Goal: Obtain resource: Obtain resource

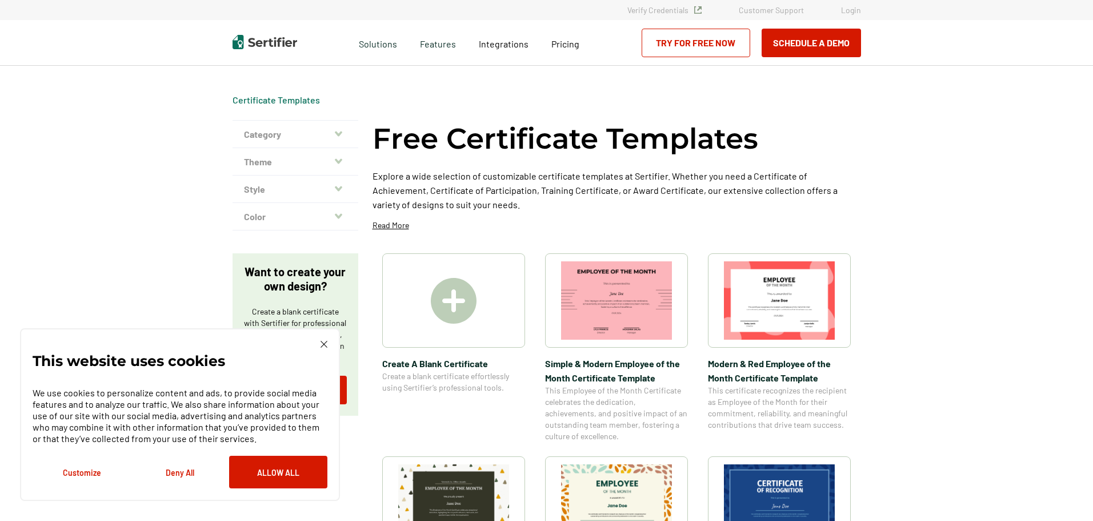
click at [326, 338] on div "This website uses cookies We use cookies to personalize content and ads, to pro…" at bounding box center [180, 414] width 320 height 173
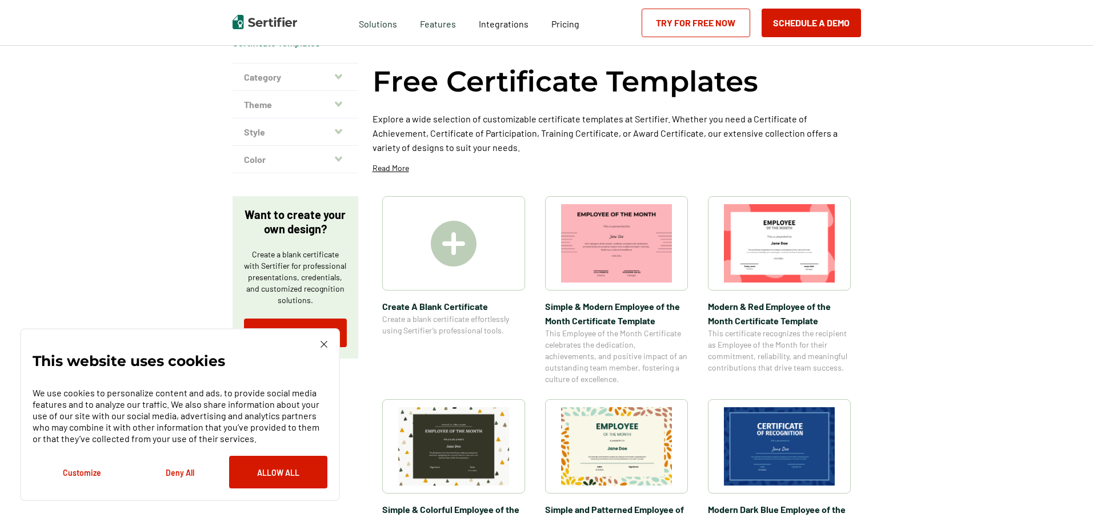
click at [775, 448] on img at bounding box center [779, 446] width 111 height 78
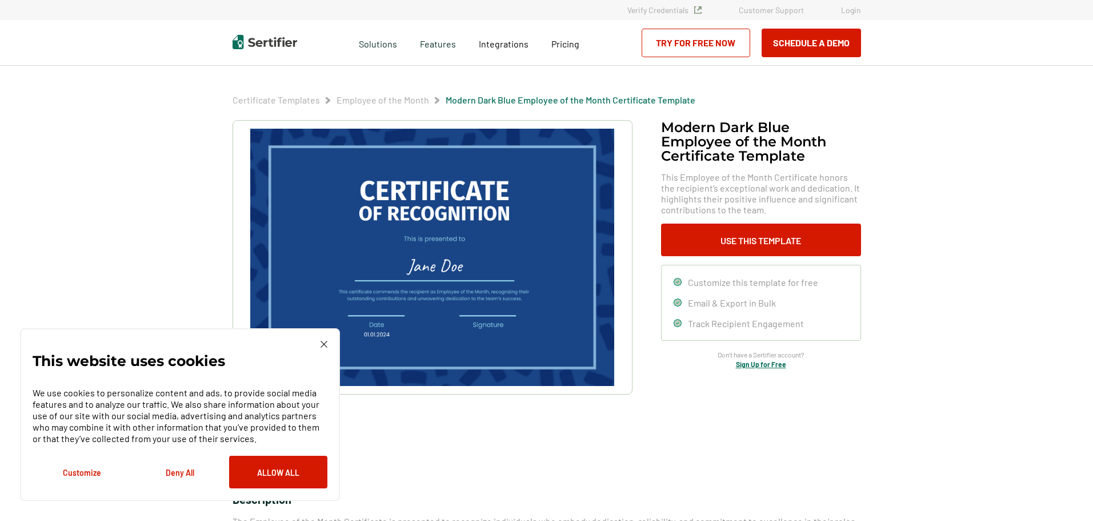
click at [324, 345] on img at bounding box center [324, 344] width 7 height 7
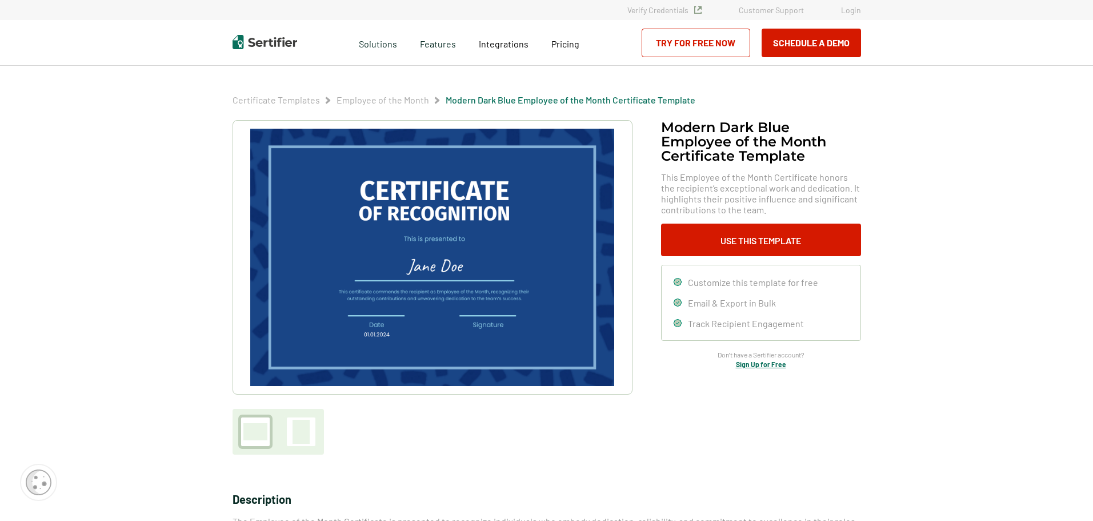
click at [486, 283] on img at bounding box center [432, 257] width 364 height 257
